Goal: Task Accomplishment & Management: Use online tool/utility

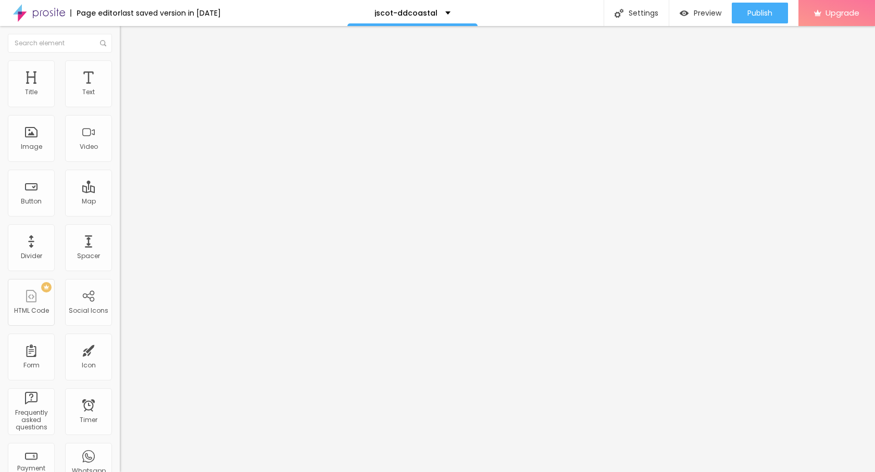
click at [120, 214] on input "[URL][DOMAIN_NAME]" at bounding box center [182, 209] width 125 height 10
paste input "signin-project15.icwimaps"
type input "[URL][DOMAIN_NAME]"
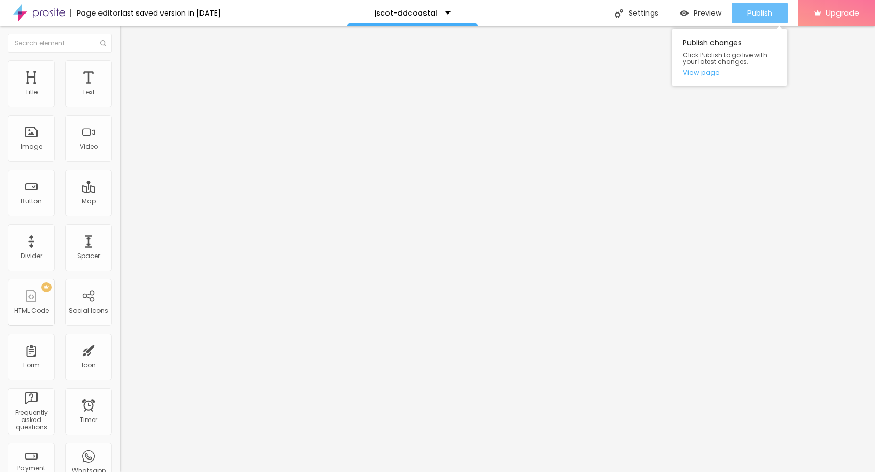
click at [755, 13] on span "Publish" at bounding box center [759, 13] width 25 height 8
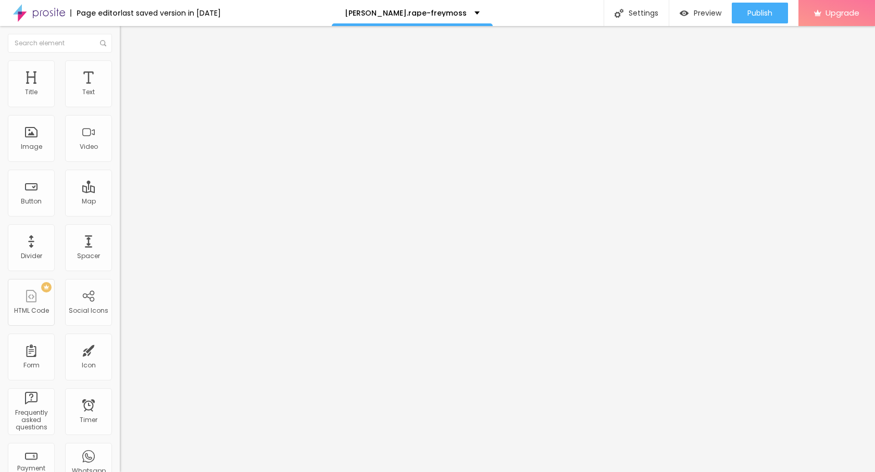
click at [120, 214] on input "[URL][DOMAIN_NAME]" at bounding box center [182, 209] width 125 height 10
paste input "signin-project15.icwimaps"
type input "[URL][DOMAIN_NAME]"
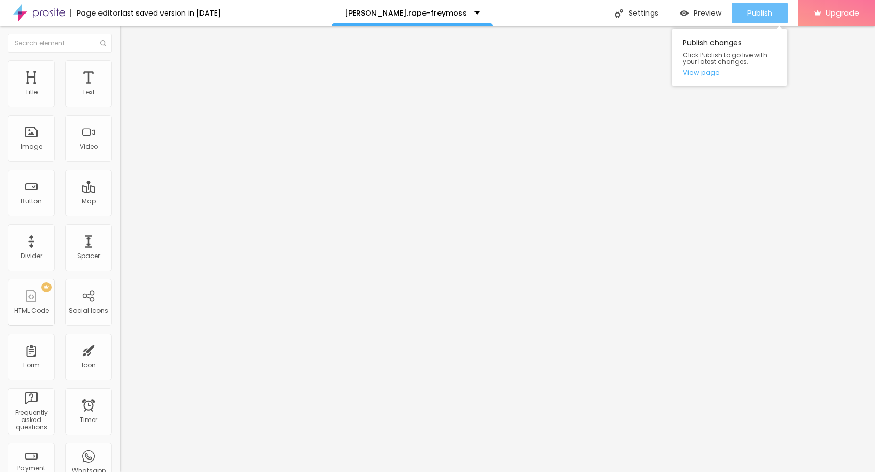
click at [748, 16] on span "Publish" at bounding box center [759, 13] width 25 height 8
